Goal: Navigation & Orientation: Find specific page/section

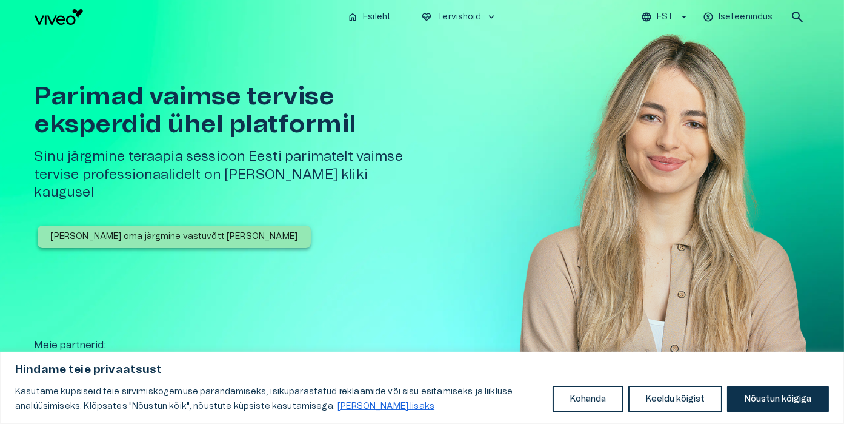
click at [677, 14] on button "EST" at bounding box center [665, 17] width 52 height 18
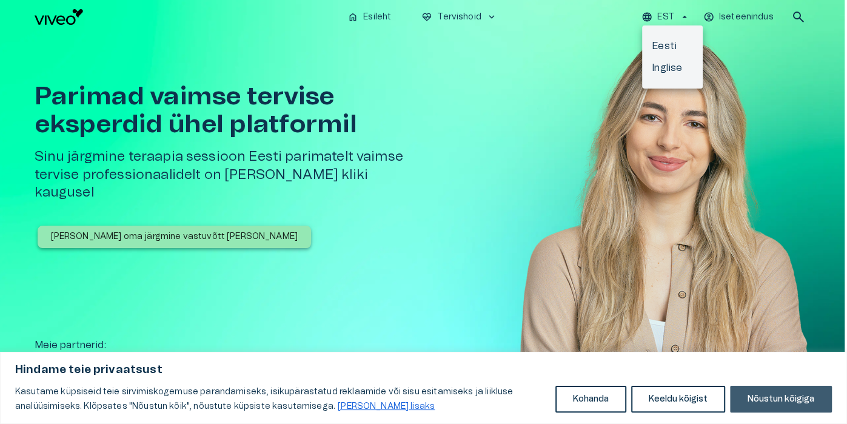
click at [755, 398] on button "Nõustun kõigiga" at bounding box center [781, 398] width 102 height 27
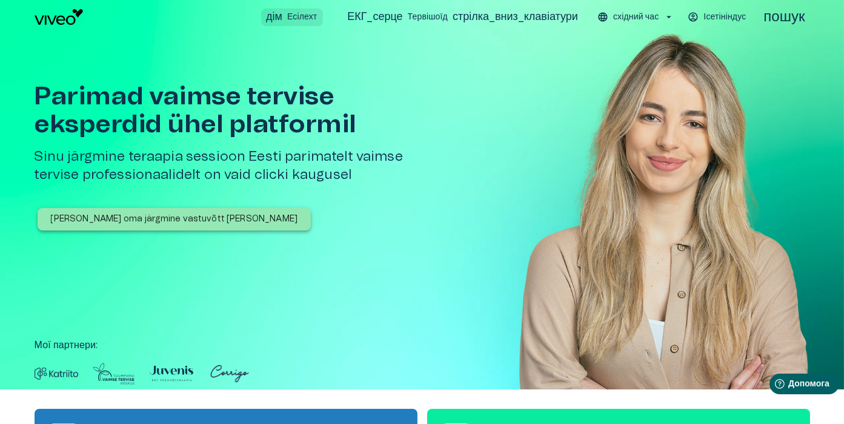
click at [273, 17] on font "дім" at bounding box center [274, 17] width 16 height 11
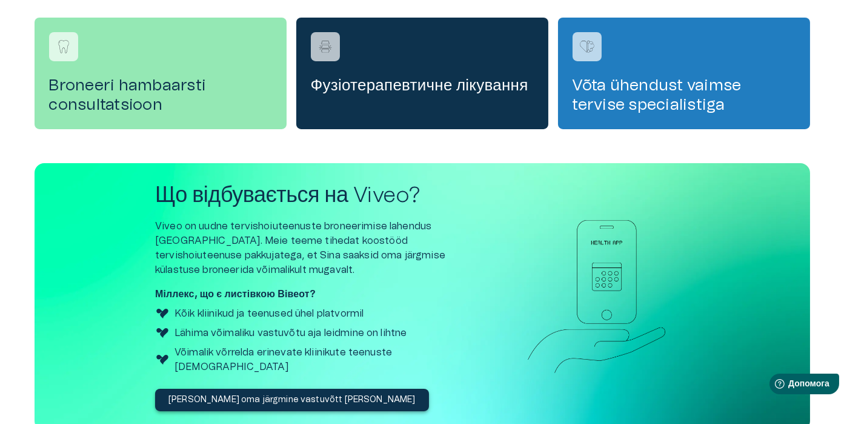
scroll to position [471, 0]
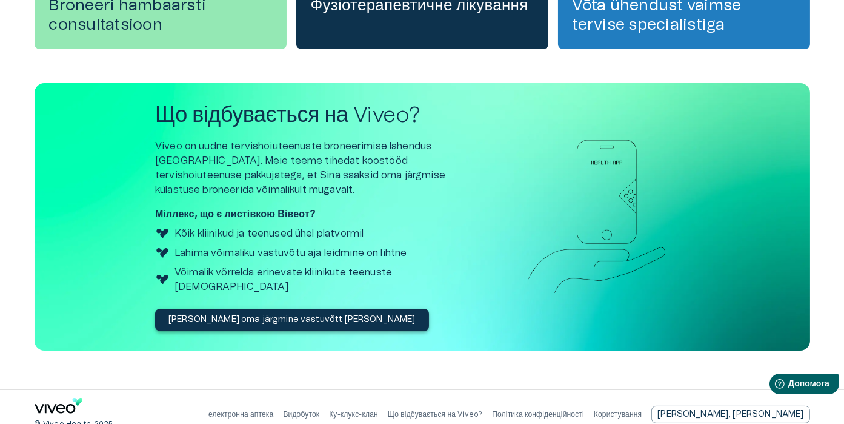
click at [642, 410] on font "Користування" at bounding box center [618, 413] width 48 height 7
